Goal: Task Accomplishment & Management: Use online tool/utility

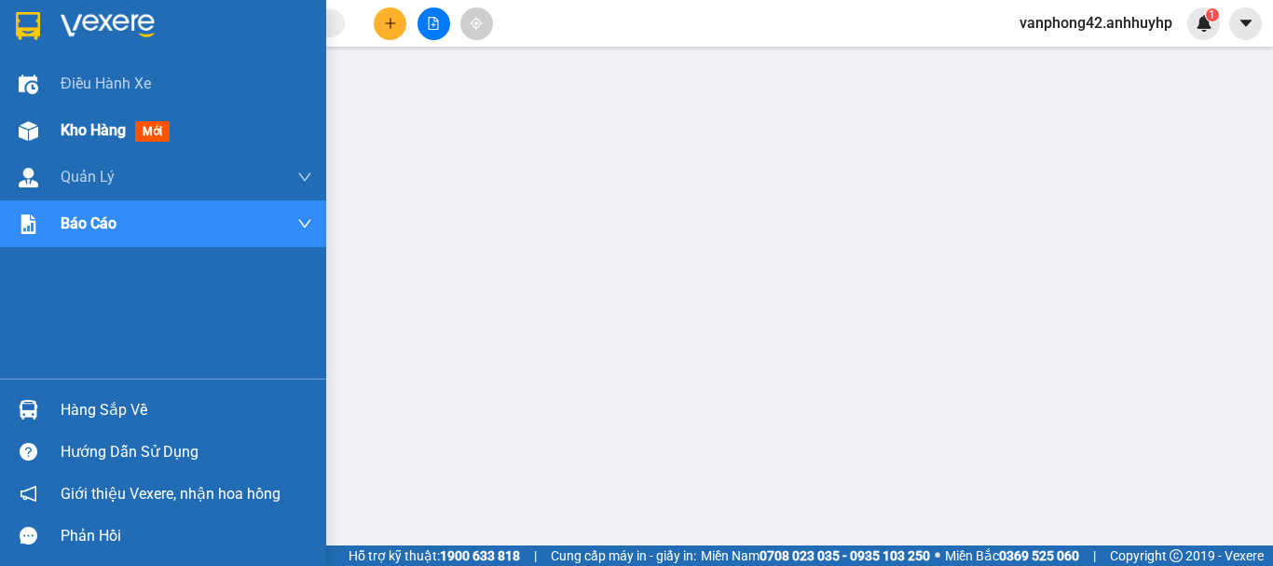
click at [108, 127] on span "Kho hàng" at bounding box center [93, 130] width 65 height 18
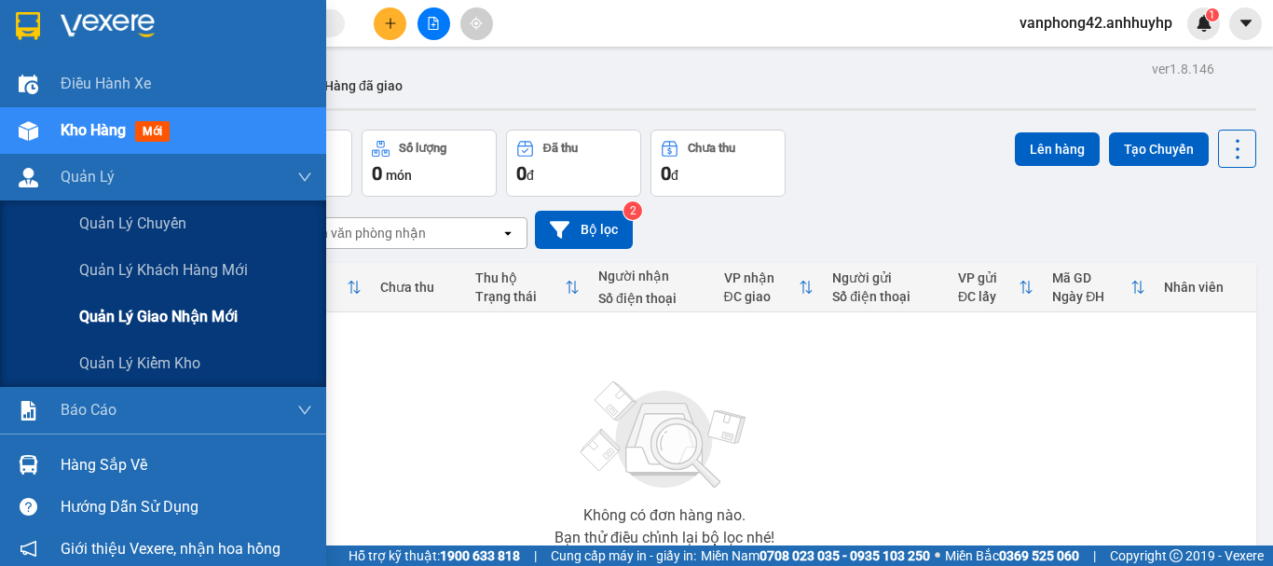
click at [126, 317] on span "Quản lý giao nhận mới" at bounding box center [158, 316] width 158 height 23
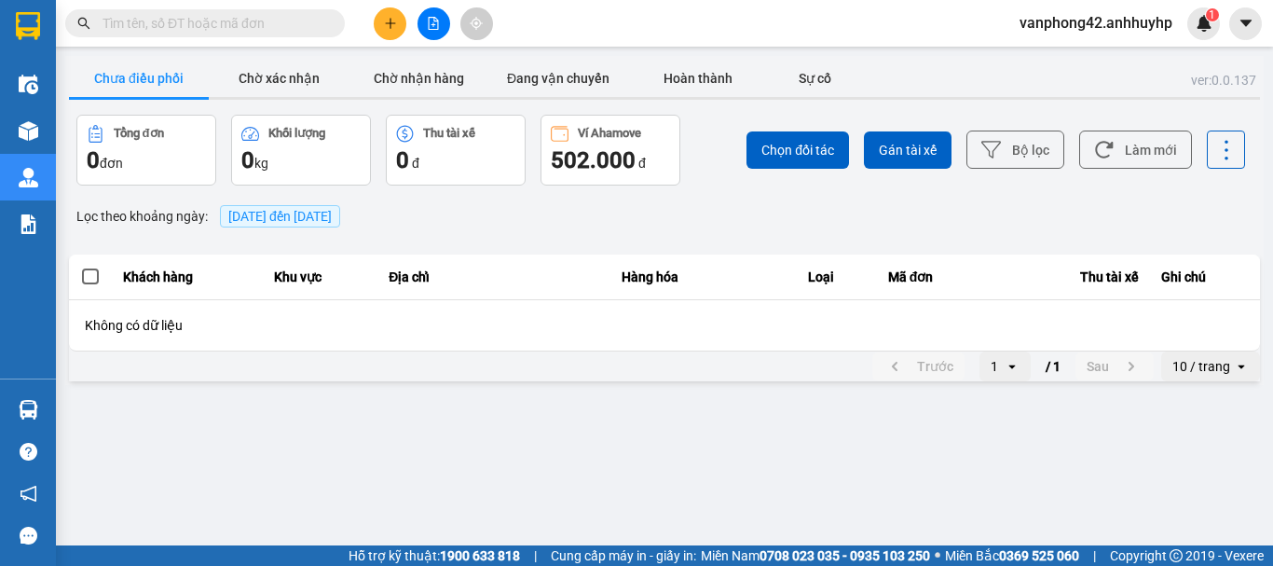
click at [268, 215] on span "[DATE] đến [DATE]" at bounding box center [279, 216] width 103 height 15
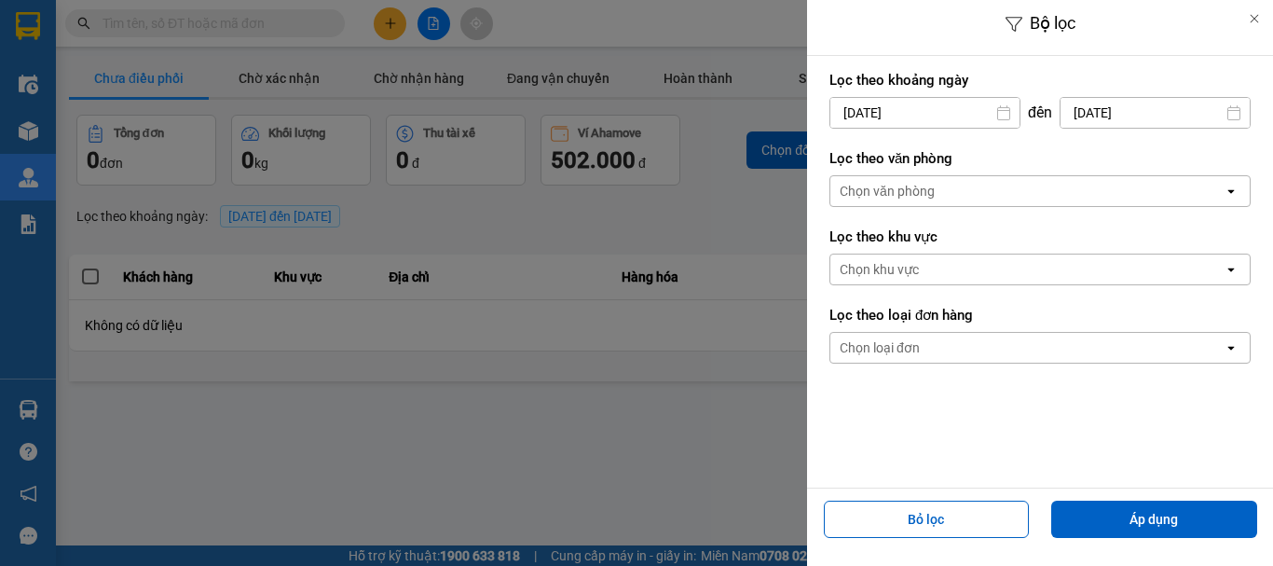
click at [929, 120] on input "[DATE]" at bounding box center [925, 113] width 189 height 30
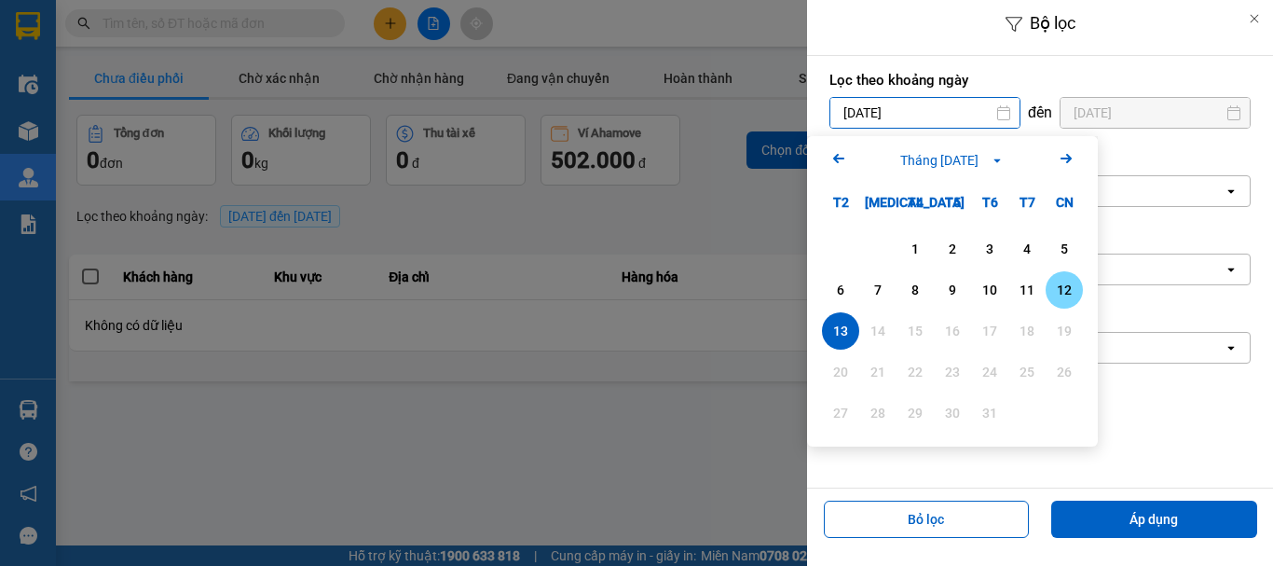
click at [1067, 286] on div "12" at bounding box center [1064, 290] width 26 height 22
type input "[DATE]"
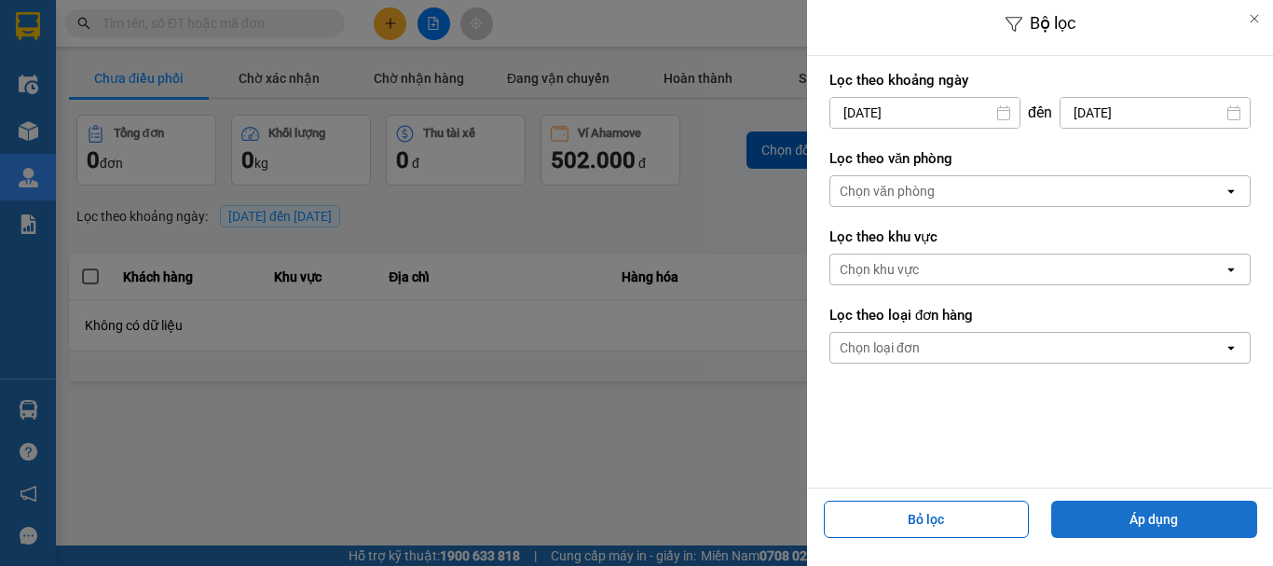
click at [1187, 516] on button "Áp dụng" at bounding box center [1154, 519] width 206 height 37
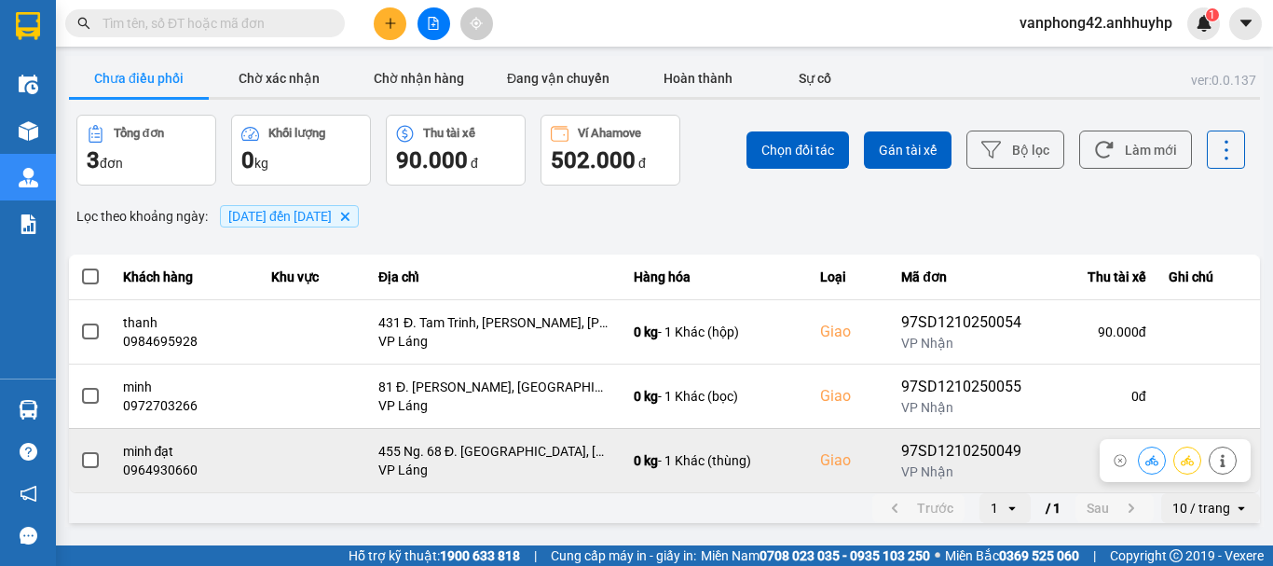
click at [93, 456] on span at bounding box center [90, 460] width 17 height 17
click at [80, 450] on input "checkbox" at bounding box center [80, 450] width 0 height 0
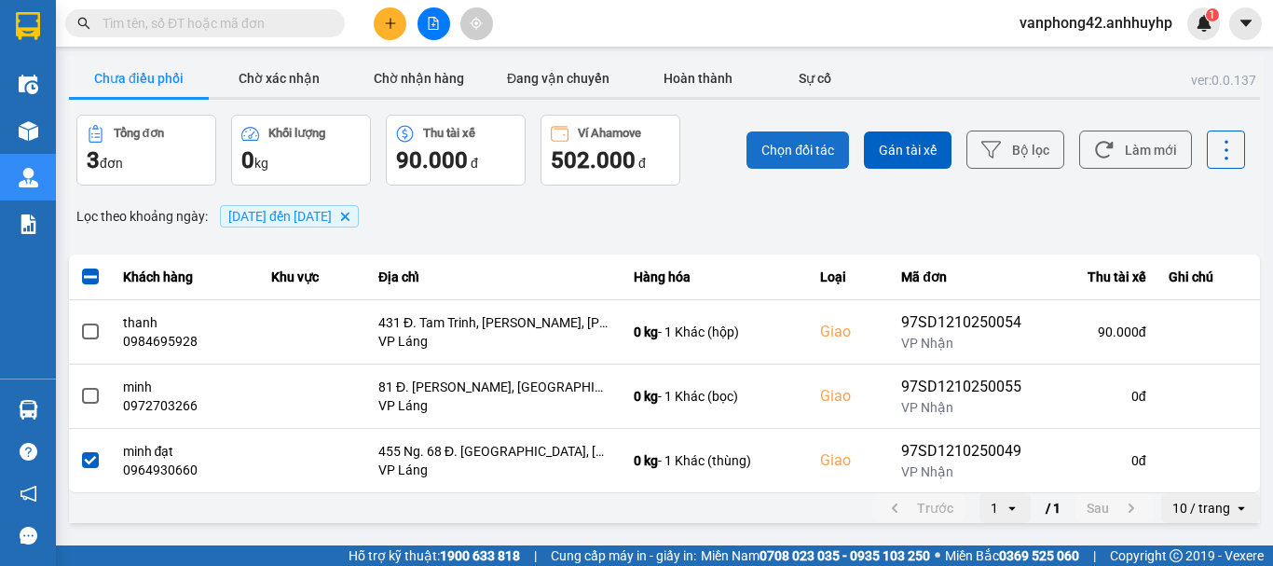
click at [802, 155] on span "Chọn đối tác" at bounding box center [798, 150] width 73 height 19
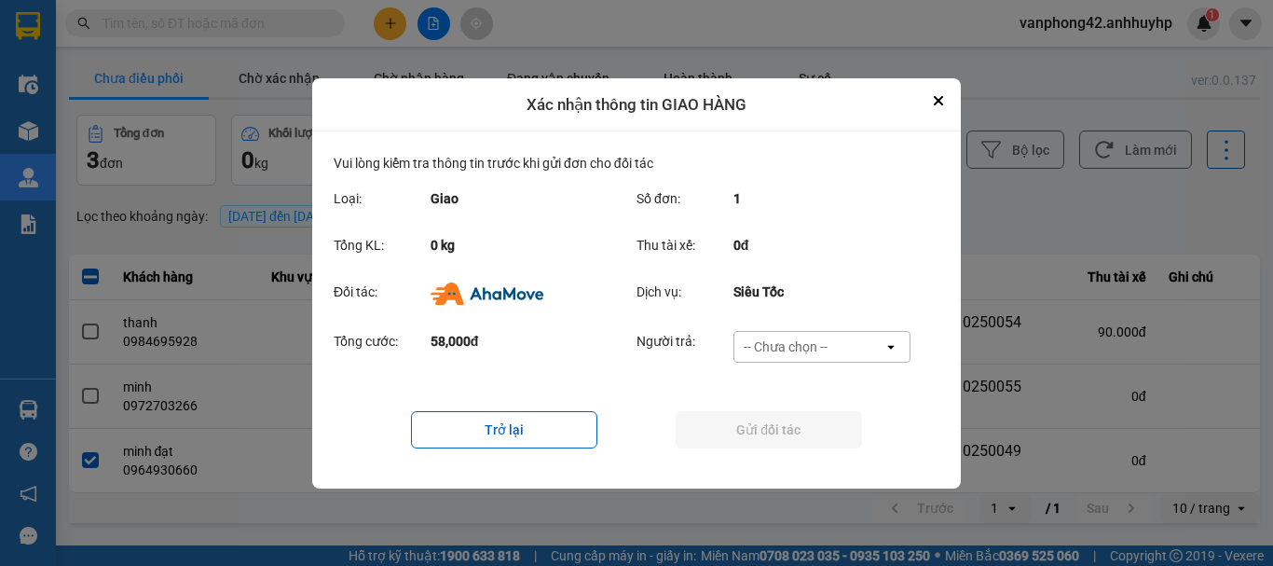
click at [811, 349] on div "-- Chưa chọn --" at bounding box center [786, 346] width 84 height 19
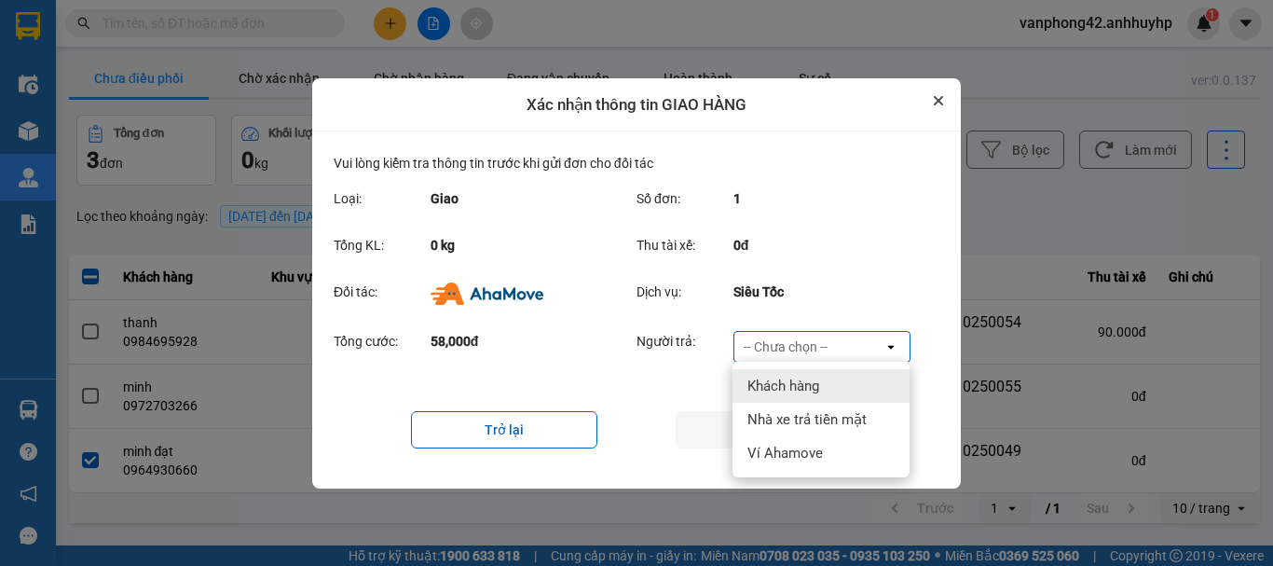
click at [945, 100] on button "Close" at bounding box center [938, 100] width 22 height 22
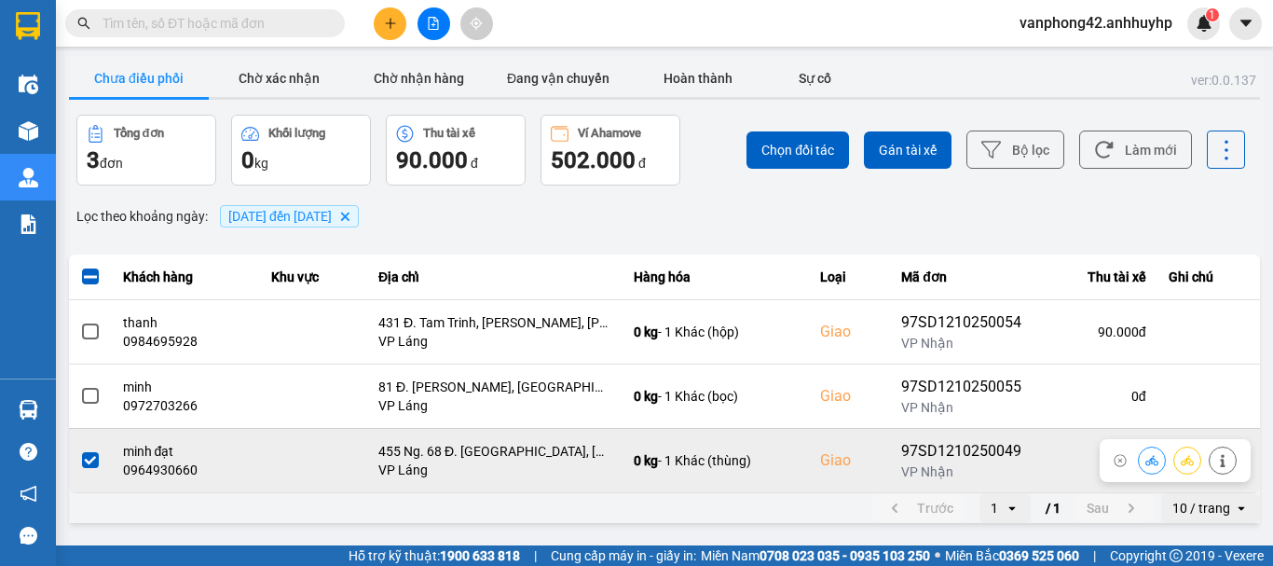
click at [94, 467] on span at bounding box center [90, 460] width 17 height 17
click at [80, 450] on input "checkbox" at bounding box center [80, 450] width 0 height 0
click at [96, 468] on span at bounding box center [90, 460] width 17 height 17
click at [80, 450] on input "checkbox" at bounding box center [80, 450] width 0 height 0
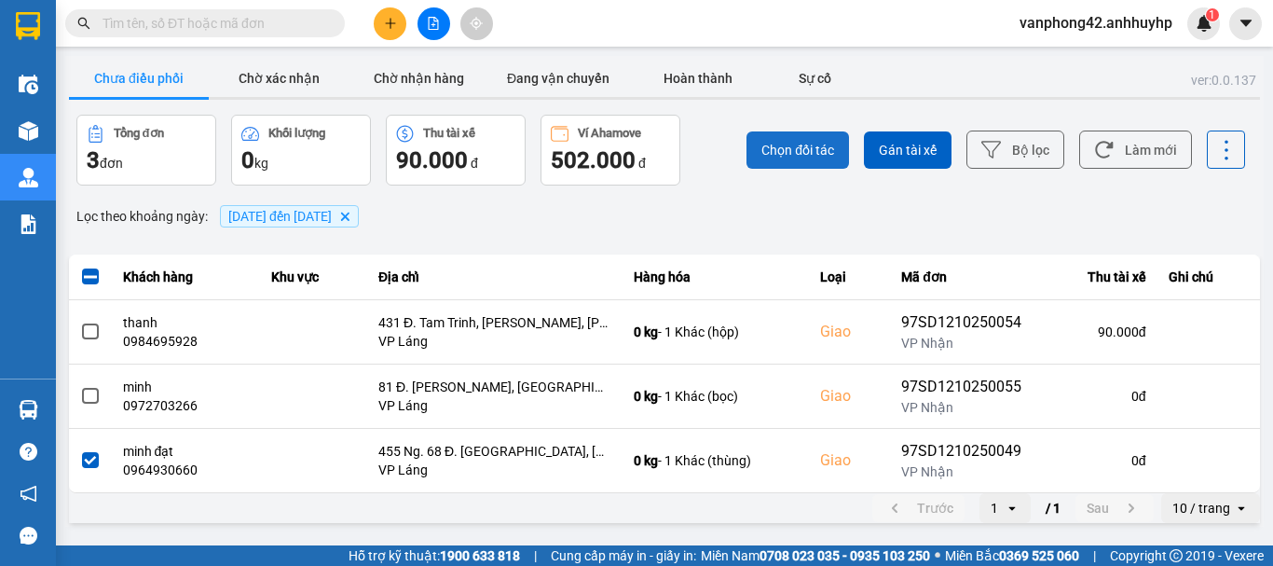
click at [803, 160] on button "Chọn đối tác" at bounding box center [798, 149] width 103 height 37
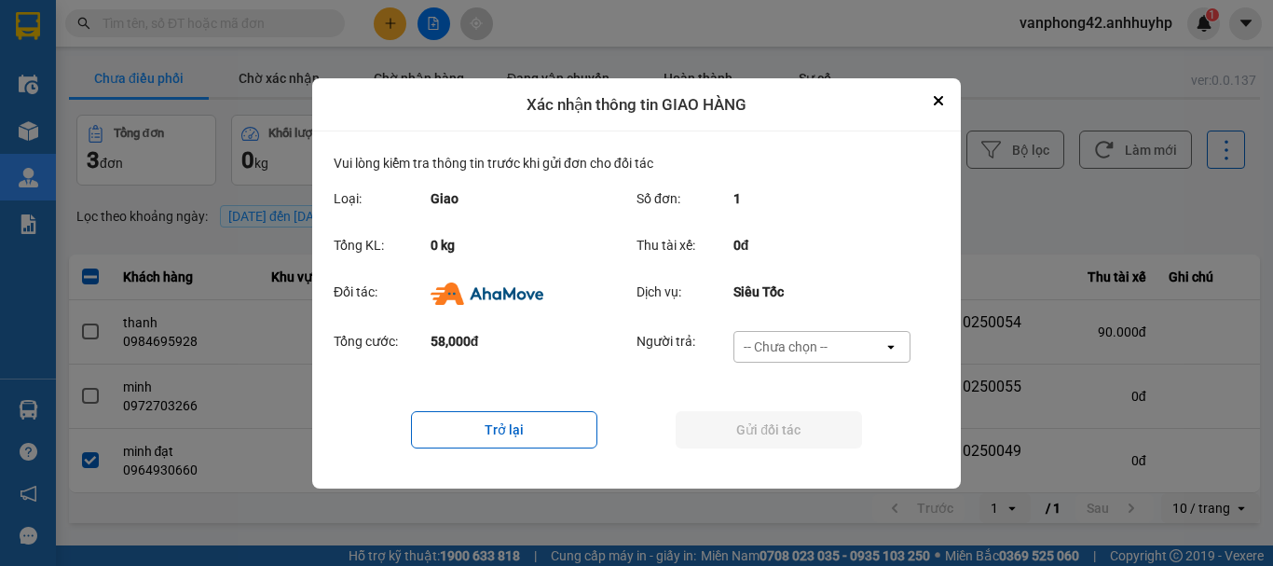
click at [851, 346] on div "-- Chưa chọn --" at bounding box center [809, 347] width 149 height 30
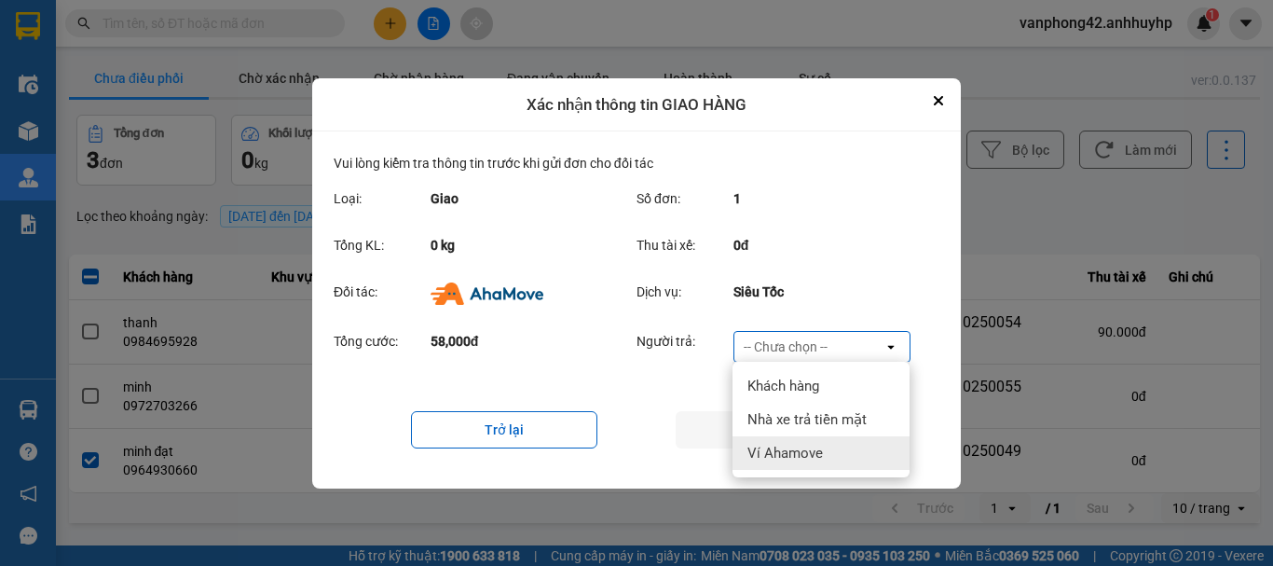
click at [822, 442] on div "Ví Ahamove" at bounding box center [821, 453] width 177 height 34
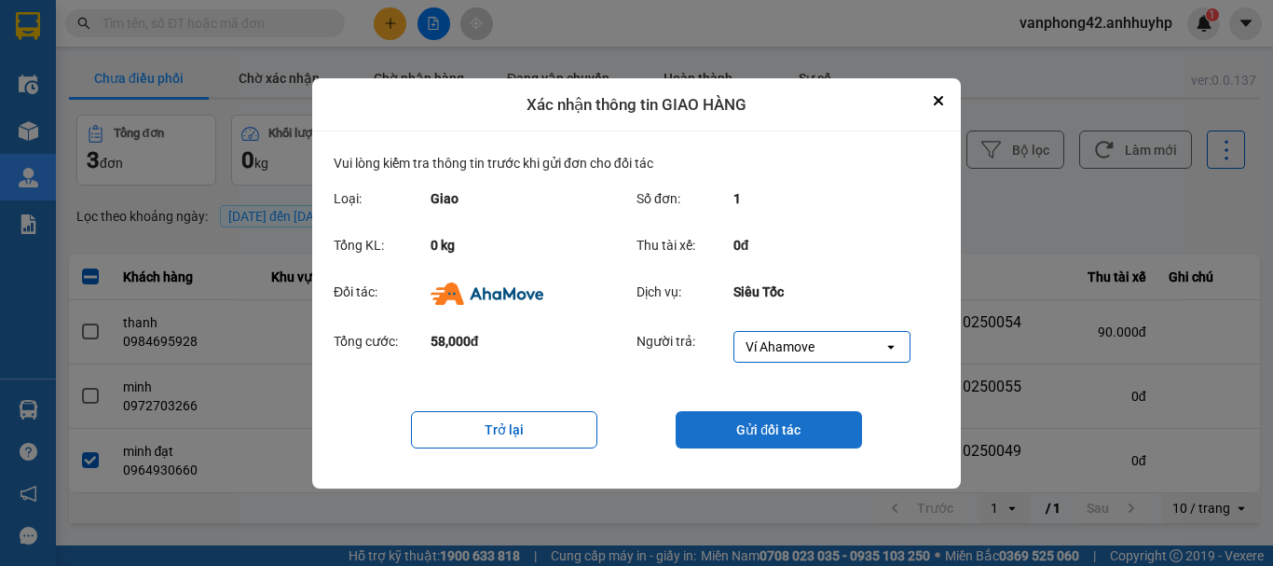
drag, startPoint x: 780, startPoint y: 443, endPoint x: 789, endPoint y: 427, distance: 17.9
click at [783, 433] on button "Gửi đối tác" at bounding box center [769, 429] width 186 height 37
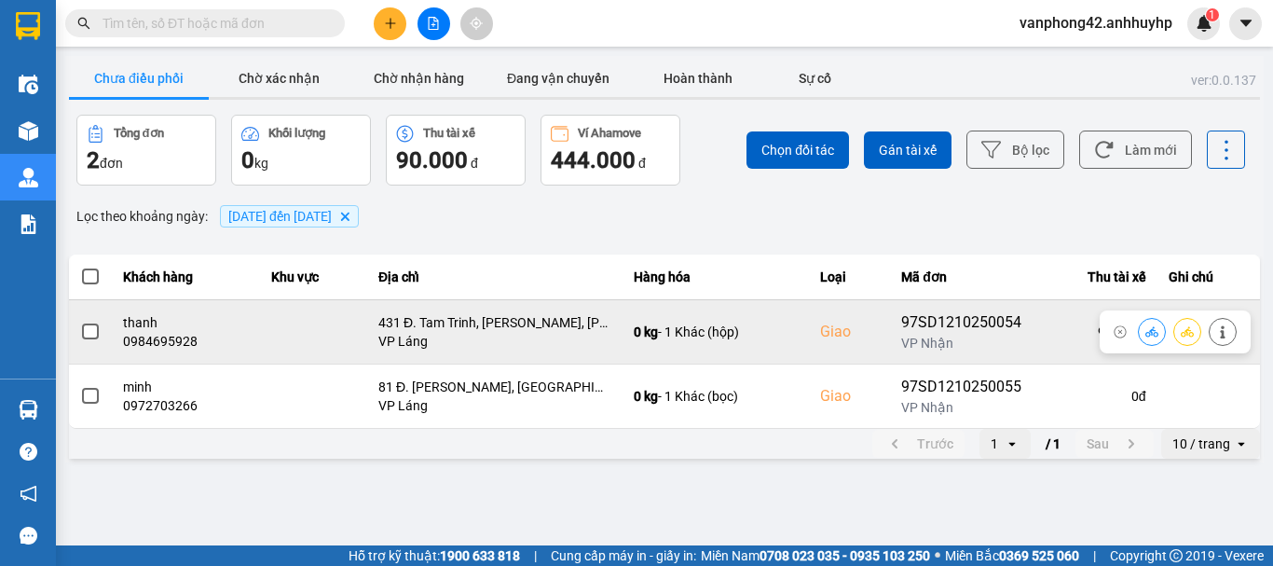
click at [88, 331] on span at bounding box center [90, 331] width 17 height 17
click at [80, 322] on input "checkbox" at bounding box center [80, 322] width 0 height 0
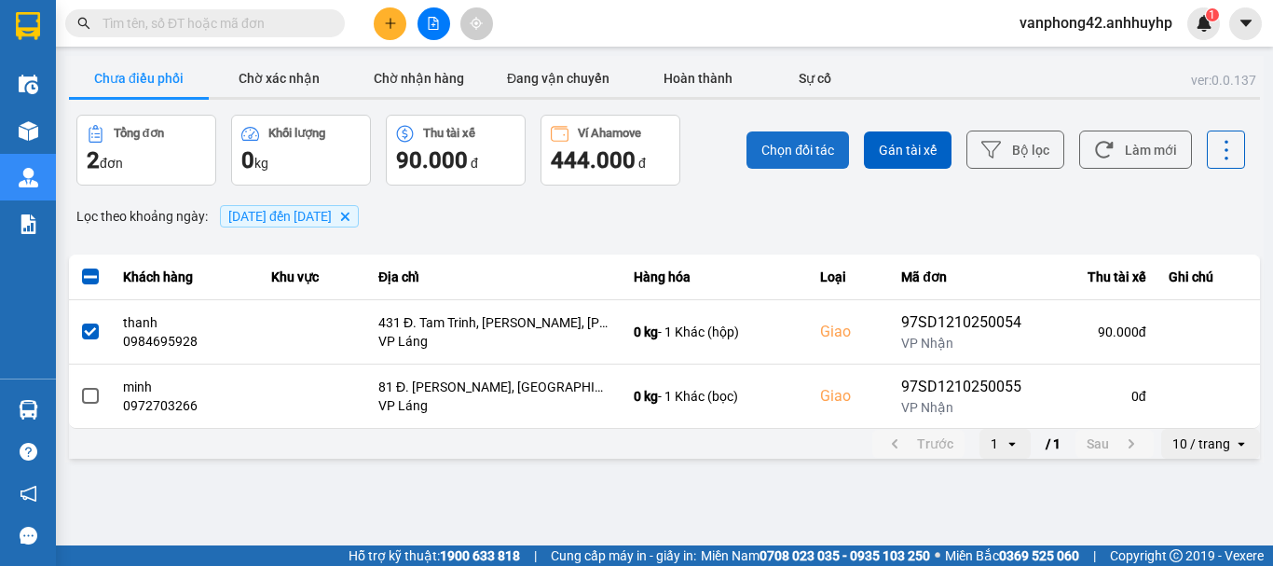
click at [789, 141] on span "Chọn đối tác" at bounding box center [798, 150] width 73 height 19
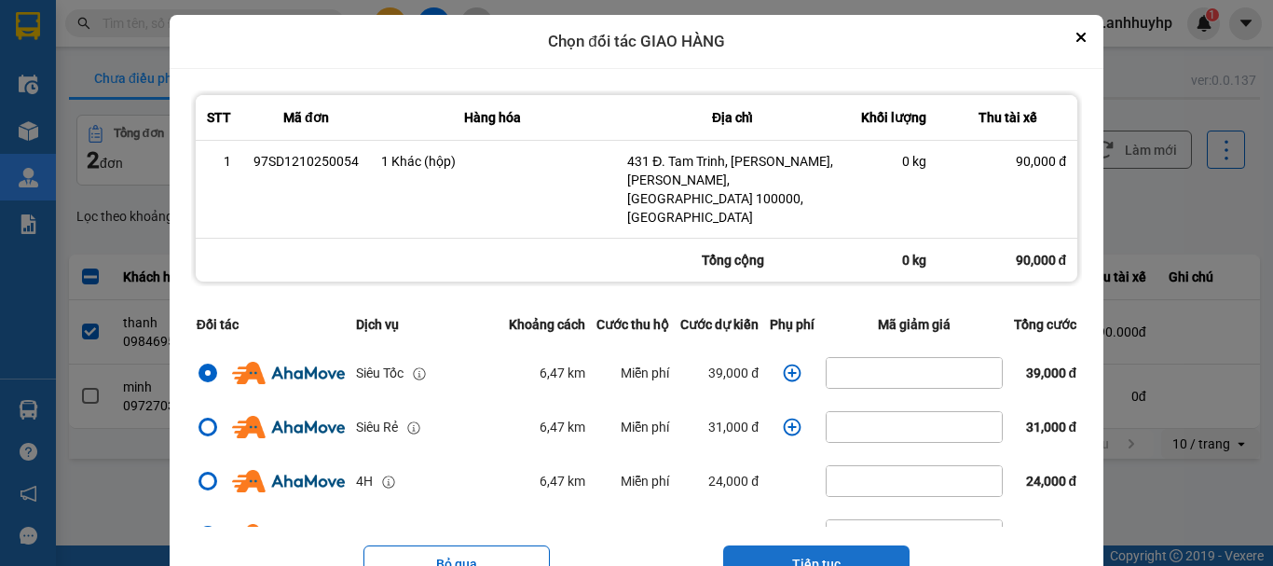
click at [819, 546] on button "Tiếp tục" at bounding box center [816, 563] width 186 height 37
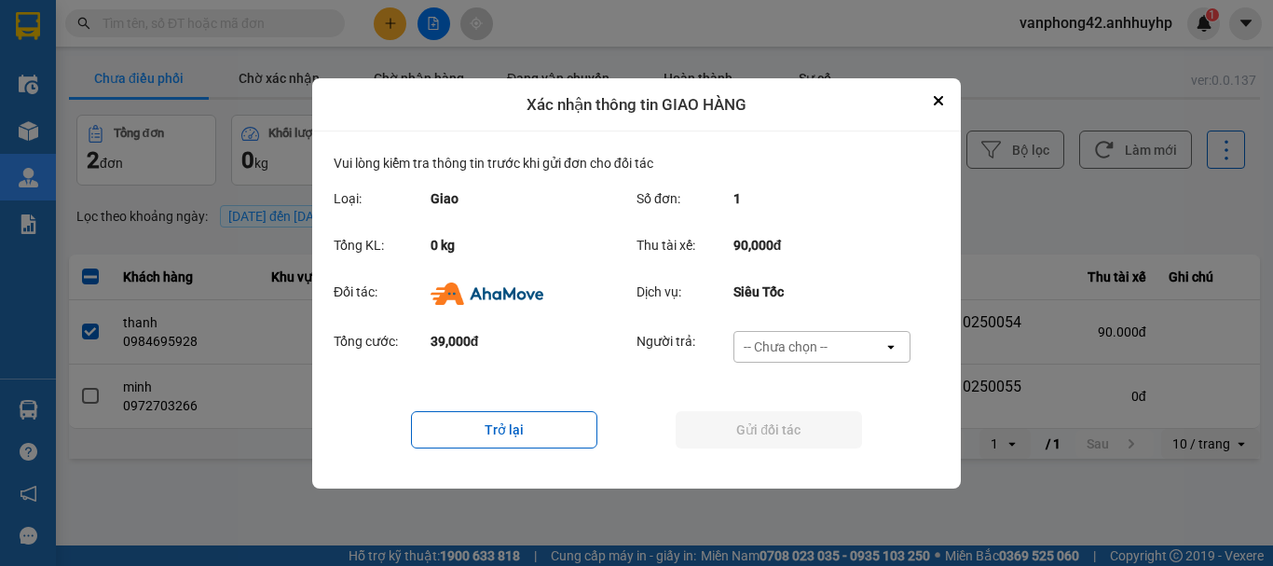
click at [826, 349] on div "-- Chưa chọn --" at bounding box center [786, 346] width 84 height 19
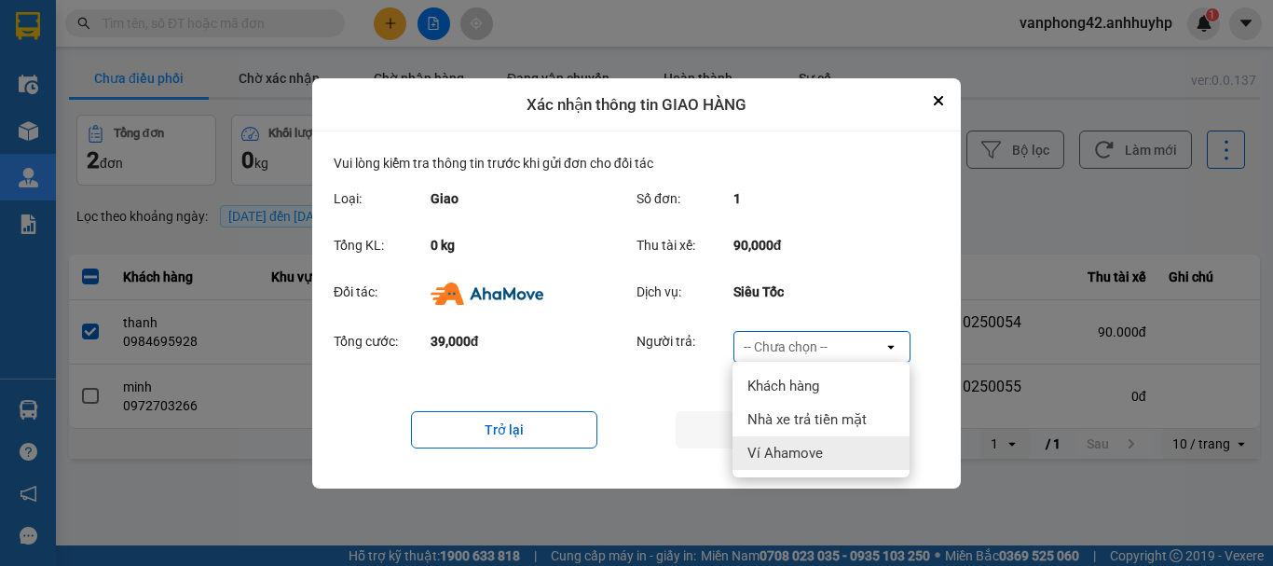
click at [804, 439] on div "Ví Ahamove" at bounding box center [821, 453] width 177 height 34
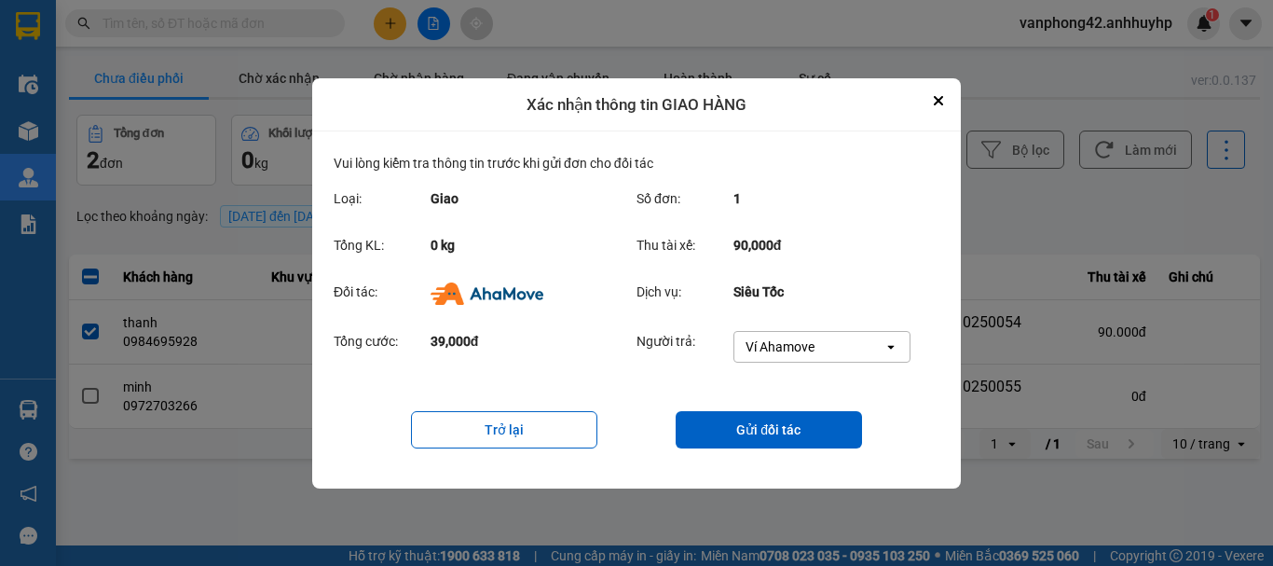
click at [527, 116] on div "Xác nhận thông tin GIAO HÀNG" at bounding box center [636, 105] width 649 height 54
click at [786, 432] on button "Gửi đối tác" at bounding box center [769, 429] width 186 height 37
